Goal: Navigation & Orientation: Find specific page/section

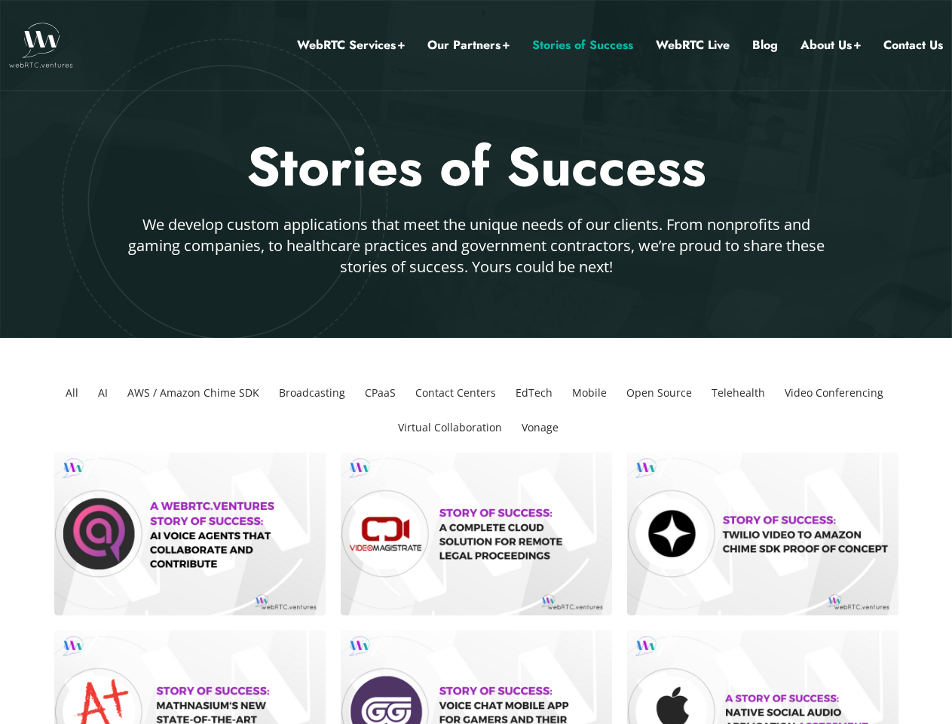
click at [469, 45] on link "Our Partners" at bounding box center [468, 45] width 82 height 20
click at [72, 393] on li "All" at bounding box center [72, 392] width 25 height 35
click at [103, 393] on li "AI" at bounding box center [103, 392] width 22 height 35
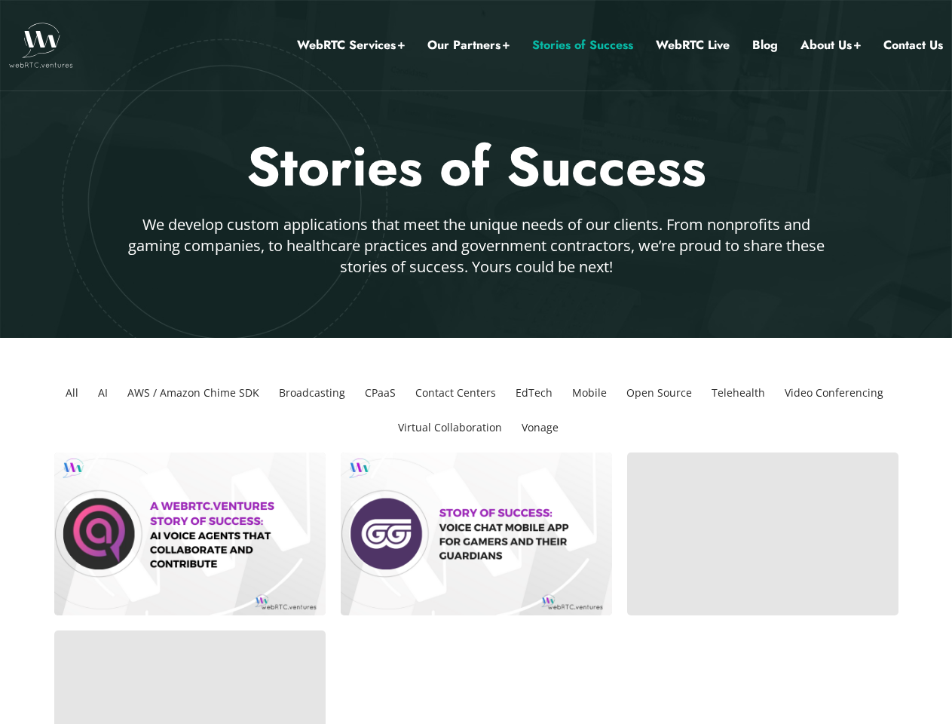
click at [193, 393] on li "AWS / Amazon Chime SDK" at bounding box center [193, 392] width 144 height 35
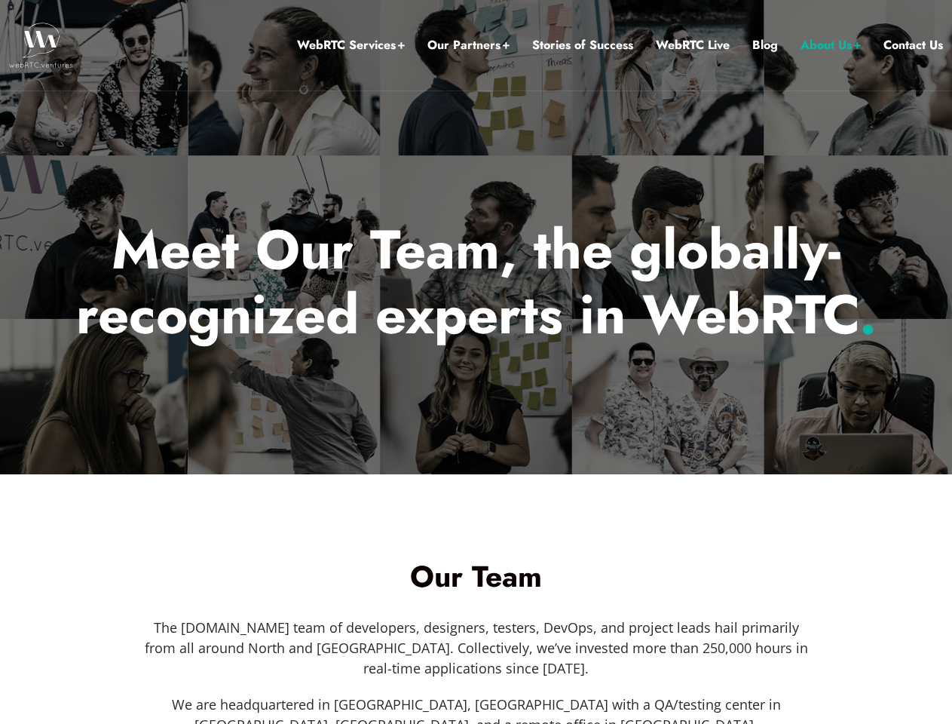
click at [476, 362] on div at bounding box center [476, 237] width 952 height 474
